Goal: Navigation & Orientation: Find specific page/section

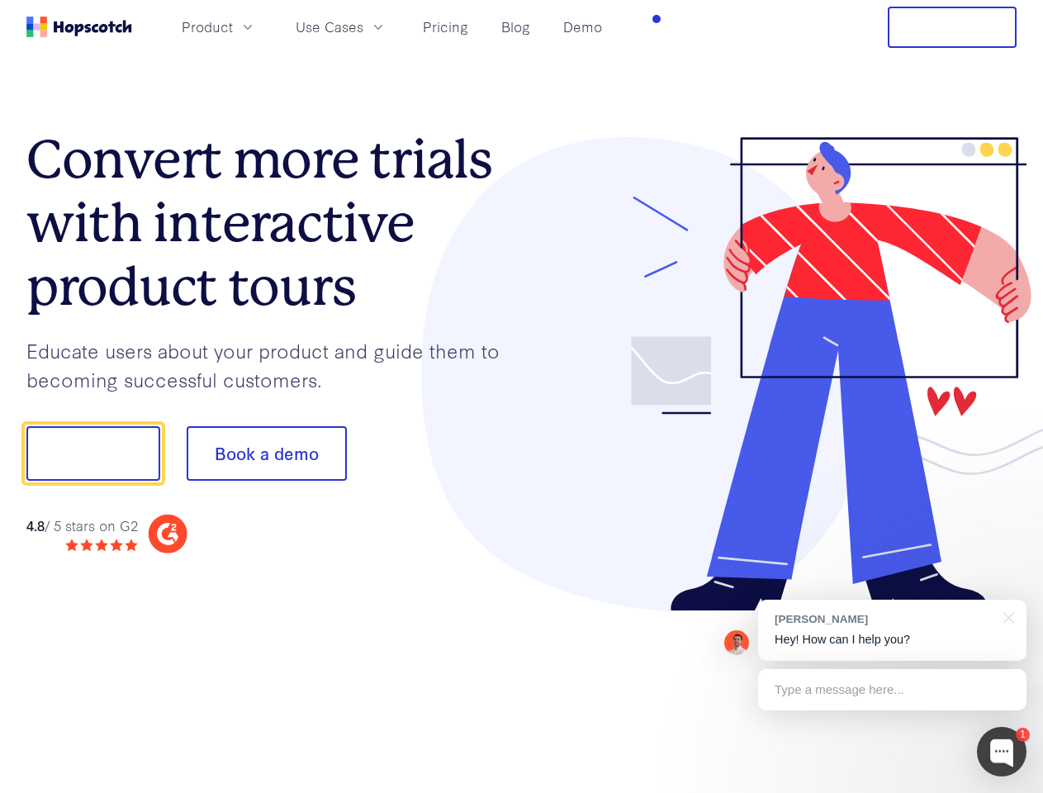
click at [522, 397] on div at bounding box center [770, 374] width 496 height 475
click at [233, 26] on span "Product" at bounding box center [207, 27] width 51 height 21
click at [363, 26] on span "Use Cases" at bounding box center [330, 27] width 68 height 21
click at [953, 27] on button "Free Trial" at bounding box center [952, 27] width 129 height 41
click at [93, 454] on button "Show me!" at bounding box center [93, 453] width 134 height 55
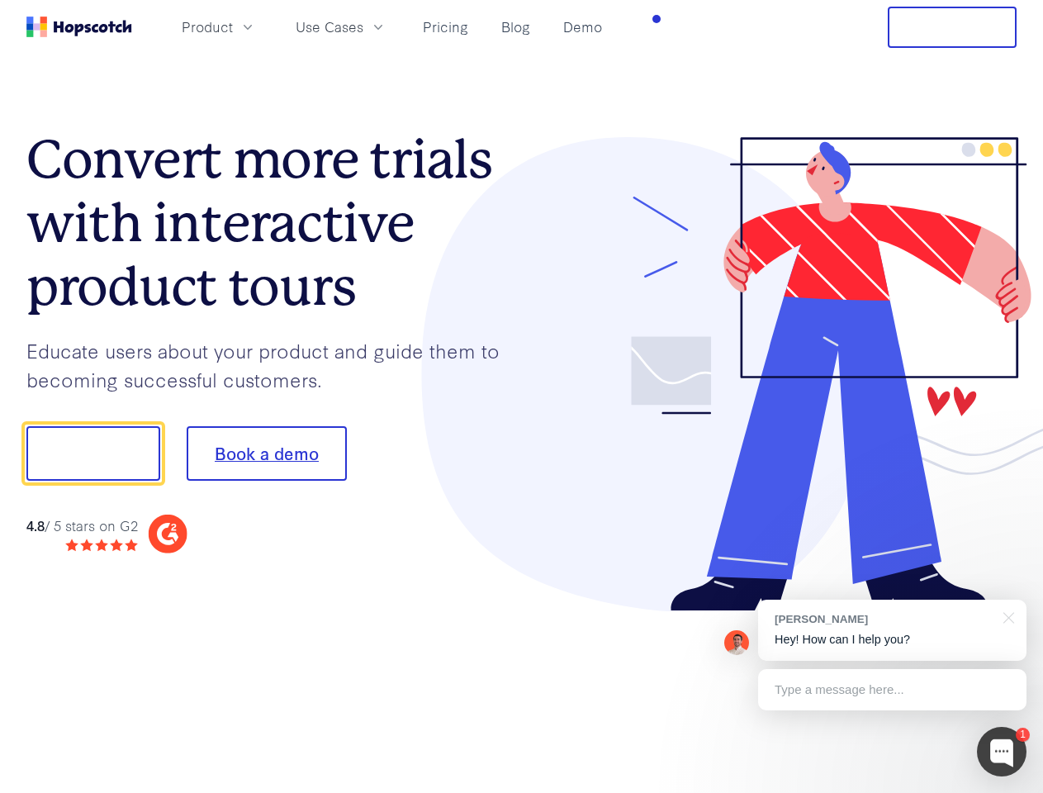
click at [266, 454] on button "Book a demo" at bounding box center [267, 453] width 160 height 55
click at [1002, 752] on div at bounding box center [1002, 752] width 50 height 50
click at [892, 630] on div "[PERSON_NAME] Hey! How can I help you?" at bounding box center [892, 630] width 268 height 61
click at [1006, 616] on div at bounding box center [872, 451] width 310 height 551
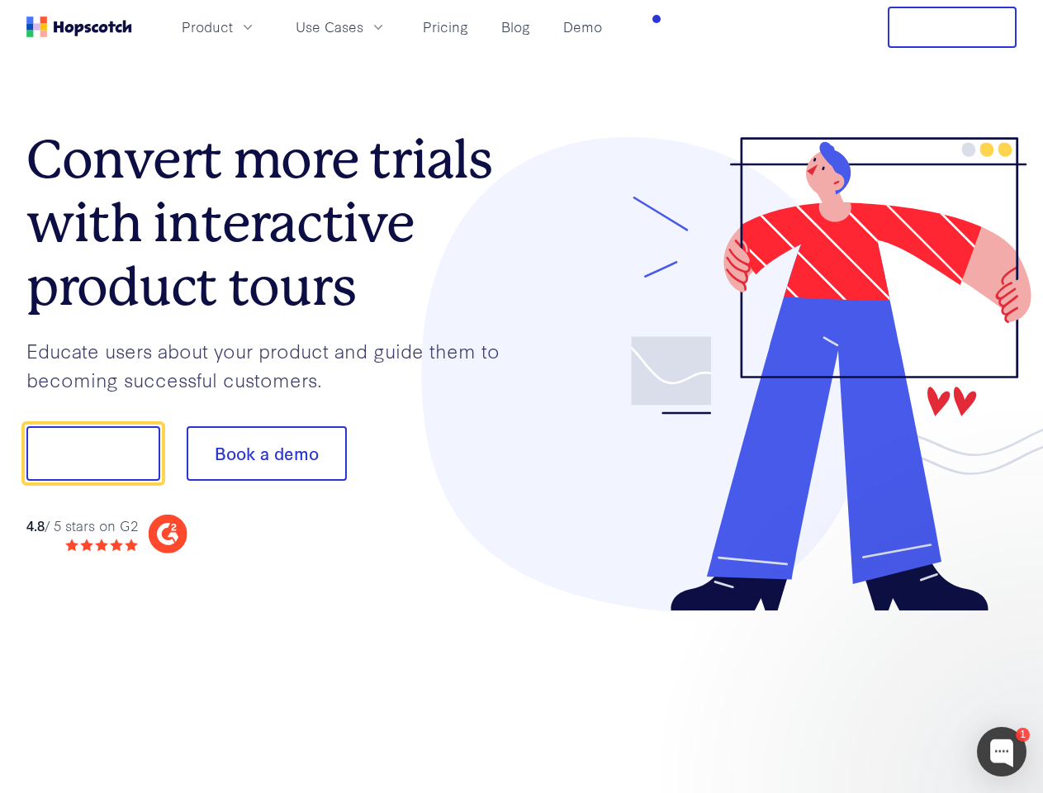
click at [892, 690] on div at bounding box center [872, 562] width 310 height 330
